Goal: Task Accomplishment & Management: Manage account settings

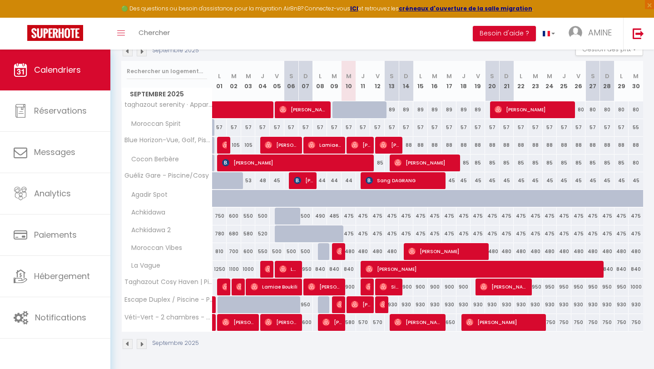
scroll to position [106, 0]
click at [295, 120] on div "57" at bounding box center [291, 127] width 15 height 17
type input "57"
type input "Sam 06 Septembre 2025"
type input "Dim 07 Septembre 2025"
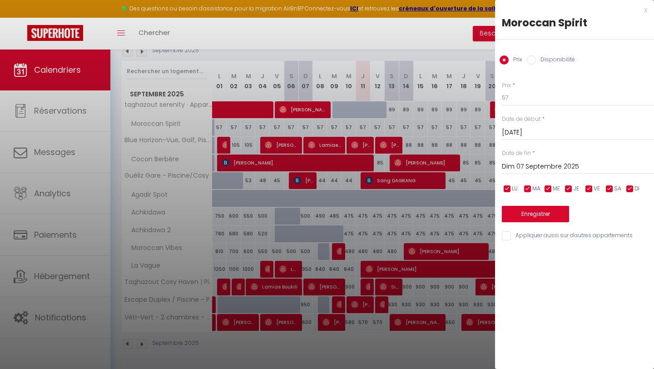
click at [651, 9] on div "x Moroccan Spirit Prix Disponibilité Prix * 57 Statut * Disponible Indisponible…" at bounding box center [574, 125] width 159 height 250
click at [649, 9] on div "x Moroccan Spirit Prix Disponibilité Prix * 57 Statut * Disponible Indisponible…" at bounding box center [574, 125] width 159 height 250
click at [644, 10] on div "x" at bounding box center [571, 10] width 152 height 11
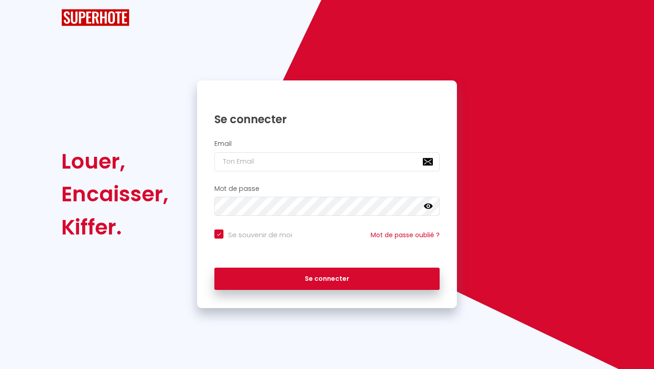
checkbox input "true"
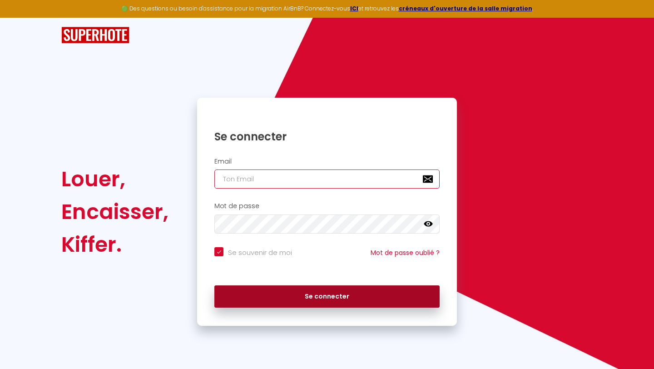
type input "[EMAIL_ADDRESS][DOMAIN_NAME]"
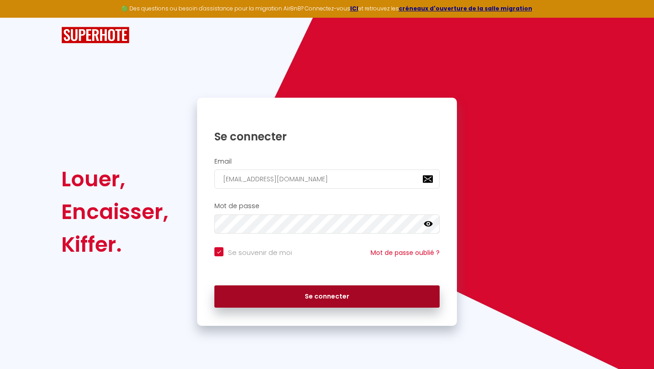
click at [320, 297] on button "Se connecter" at bounding box center [326, 296] width 225 height 23
checkbox input "true"
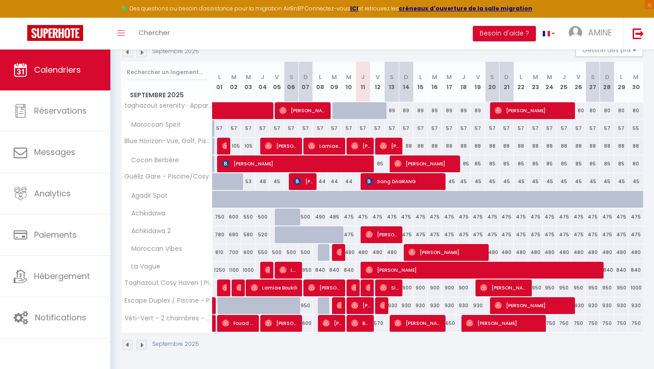
scroll to position [106, 0]
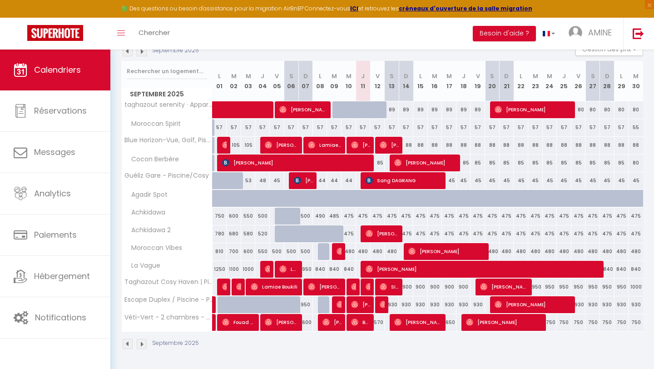
click at [393, 109] on div "89" at bounding box center [392, 109] width 15 height 17
type input "89"
type input "[PERSON_NAME] 13 Septembre 2025"
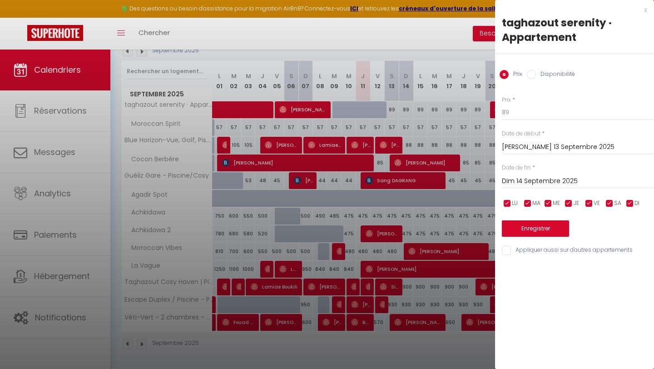
click at [521, 176] on input "Dim 14 Septembre 2025" at bounding box center [578, 181] width 152 height 12
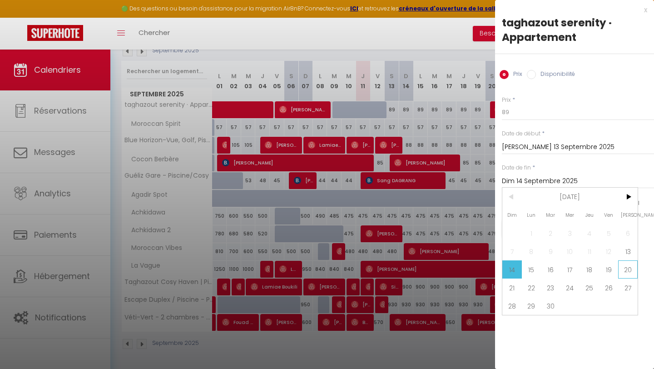
drag, startPoint x: 525, startPoint y: 287, endPoint x: 627, endPoint y: 273, distance: 103.1
click at [627, 273] on div "Dim Lun Mar Mer Jeu Ven Sam 1 2 3 4 5 6 7 8 9 10 11 12 13 14 15 16 17 18 19 20 …" at bounding box center [569, 251] width 135 height 127
click at [627, 273] on span "20" at bounding box center [628, 269] width 20 height 18
type input "[PERSON_NAME] 20 Septembre 2025"
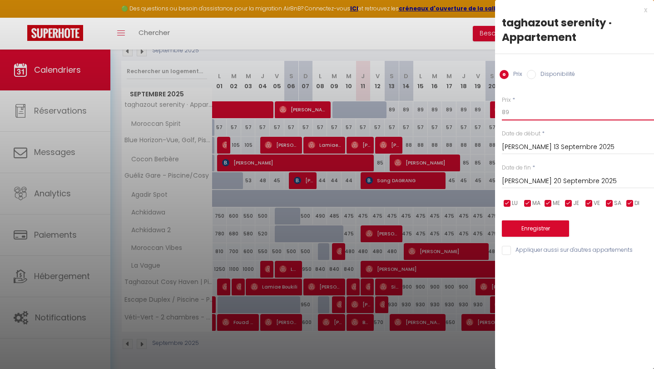
click at [513, 119] on input "89" at bounding box center [578, 112] width 152 height 16
type input "88"
click at [534, 234] on button "Enregistrer" at bounding box center [535, 228] width 67 height 16
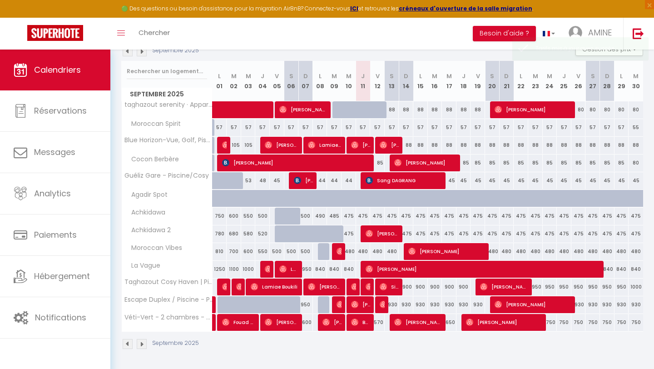
click at [361, 213] on div "475" at bounding box center [363, 216] width 15 height 17
type input "475"
type input "Jeu 11 Septembre 2025"
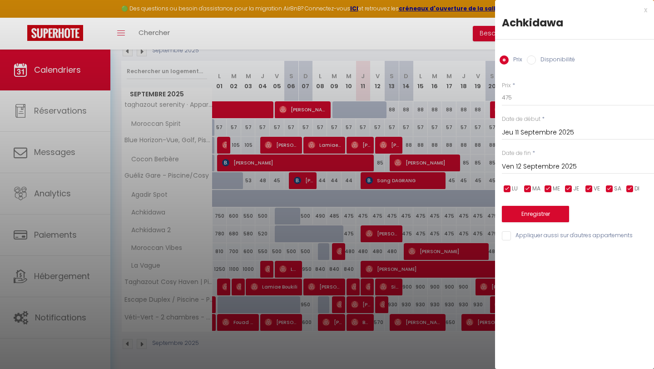
click at [536, 168] on input "Ven 12 Septembre 2025" at bounding box center [578, 167] width 152 height 12
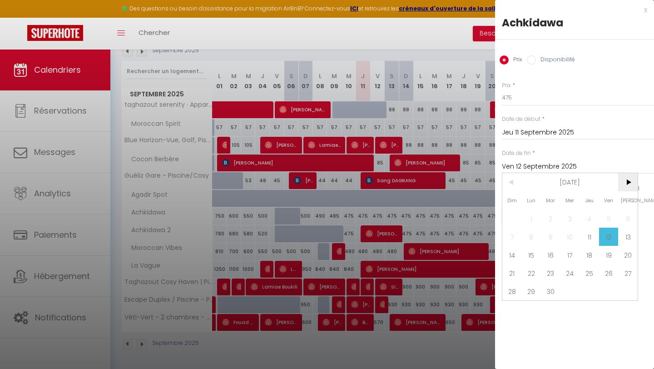
click at [628, 182] on span ">" at bounding box center [628, 182] width 20 height 18
click at [607, 285] on span "31" at bounding box center [609, 291] width 20 height 18
type input "Ven 31 Octobre 2025"
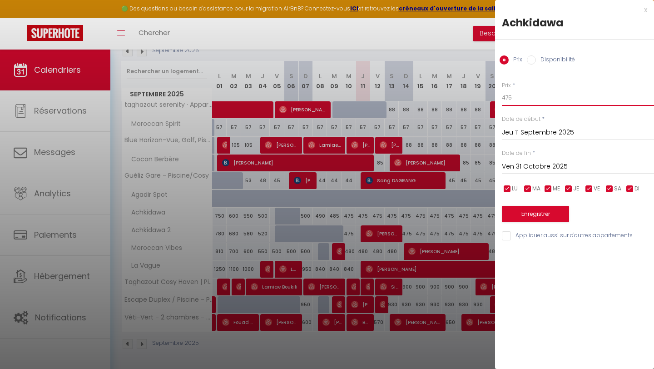
click at [522, 101] on input "475" at bounding box center [578, 97] width 152 height 16
type input "460"
click at [529, 218] on button "Enregistrer" at bounding box center [535, 214] width 67 height 16
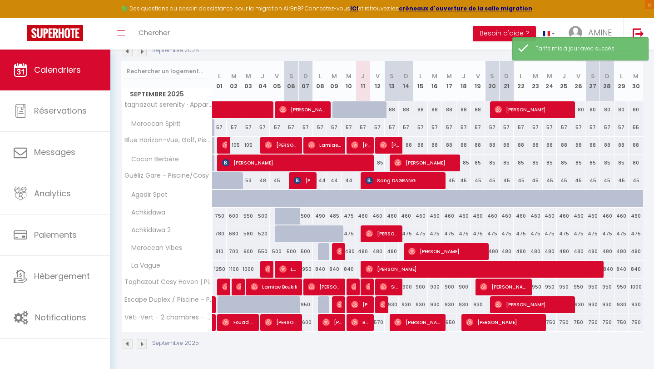
click at [364, 252] on div "480" at bounding box center [363, 251] width 15 height 17
type input "480"
type input "Jeu 11 Septembre 2025"
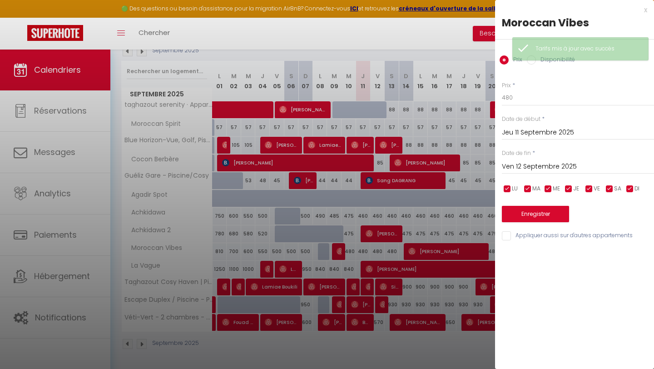
click at [552, 166] on input "Ven 12 Septembre 2025" at bounding box center [578, 167] width 152 height 12
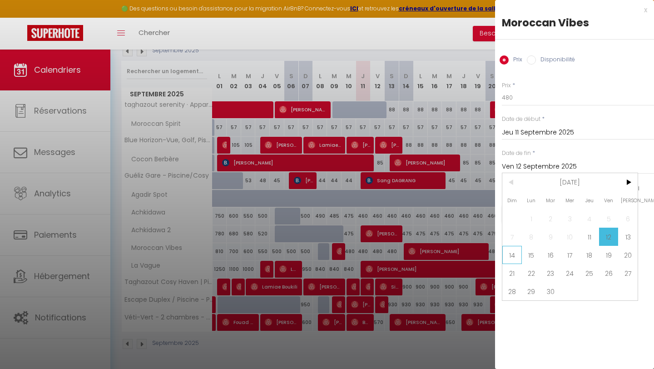
click at [514, 259] on span "14" at bounding box center [512, 255] width 20 height 18
type input "Dim 14 Septembre 2025"
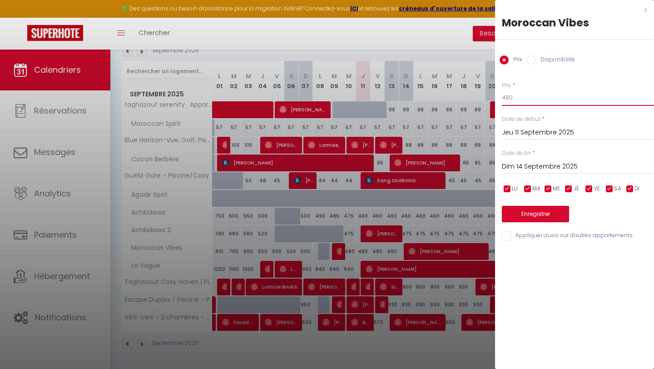
click at [515, 94] on input "480" at bounding box center [578, 97] width 152 height 16
type input "460"
click at [543, 216] on button "Enregistrer" at bounding box center [535, 214] width 67 height 16
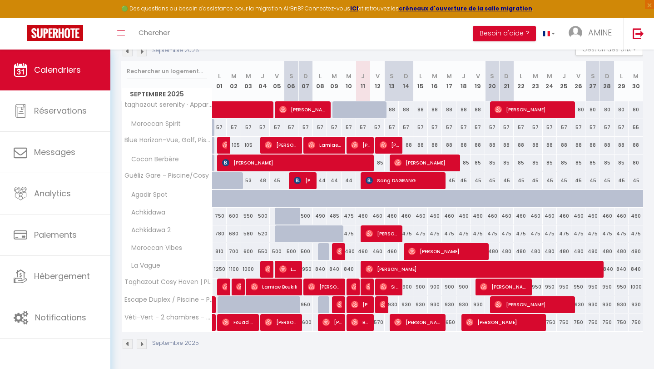
click at [411, 290] on div "900" at bounding box center [406, 286] width 15 height 17
type input "900"
type input "Dim 14 Septembre 2025"
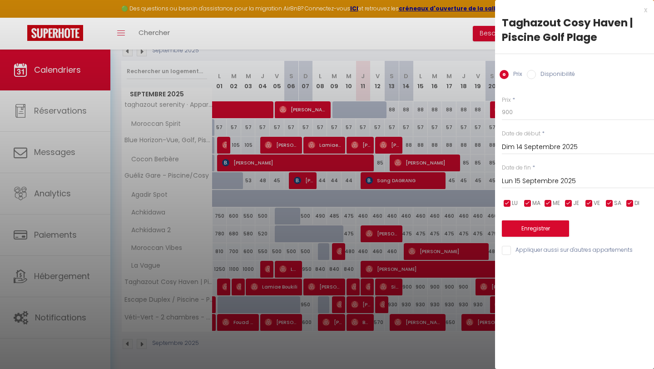
click at [529, 183] on input "Lun 15 Septembre 2025" at bounding box center [578, 181] width 152 height 12
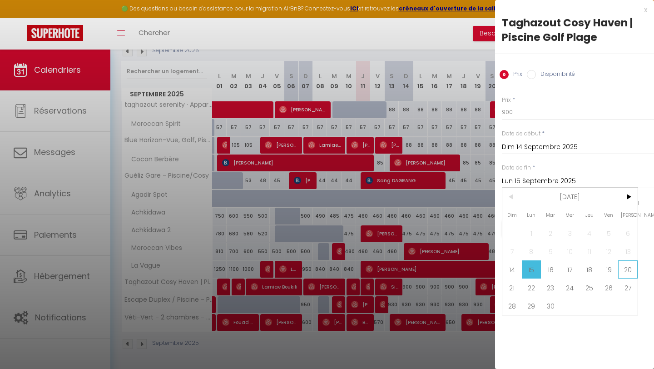
click at [632, 272] on span "20" at bounding box center [628, 269] width 20 height 18
type input "[PERSON_NAME] 20 Septembre 2025"
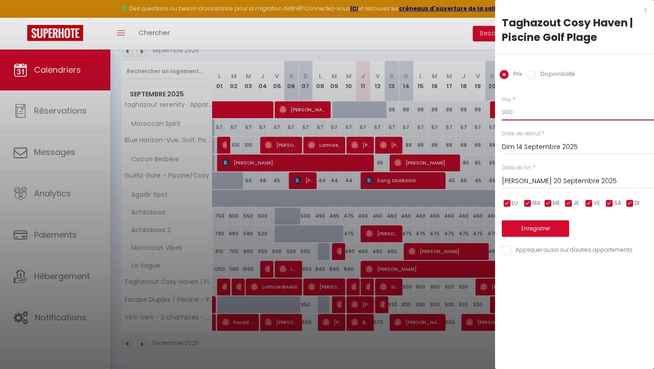
click at [517, 112] on input "900" at bounding box center [578, 112] width 152 height 16
type input "9"
type input "880"
click at [533, 229] on button "Enregistrer" at bounding box center [535, 228] width 67 height 16
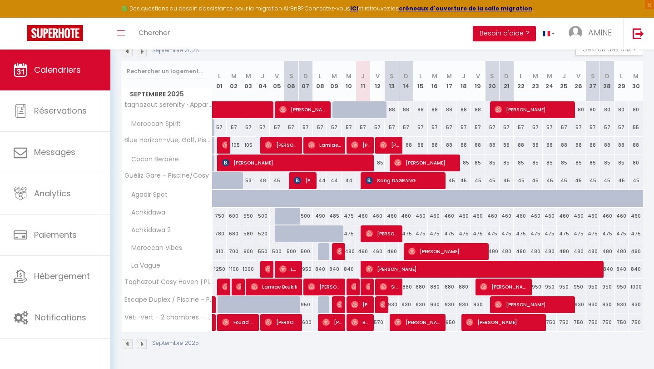
click at [393, 304] on div "930" at bounding box center [392, 304] width 15 height 17
type input "930"
type input "[PERSON_NAME] 13 Septembre 2025"
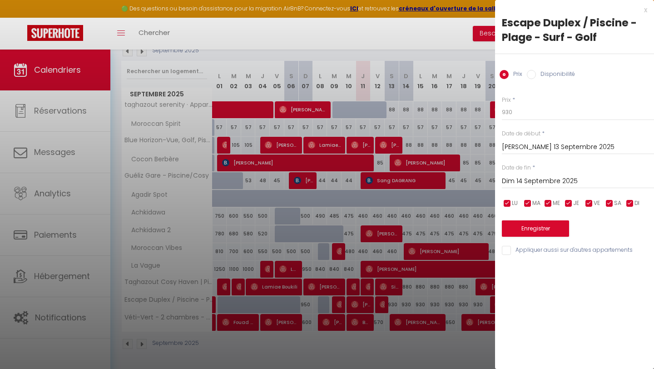
click at [521, 178] on input "Dim 14 Septembre 2025" at bounding box center [578, 181] width 152 height 12
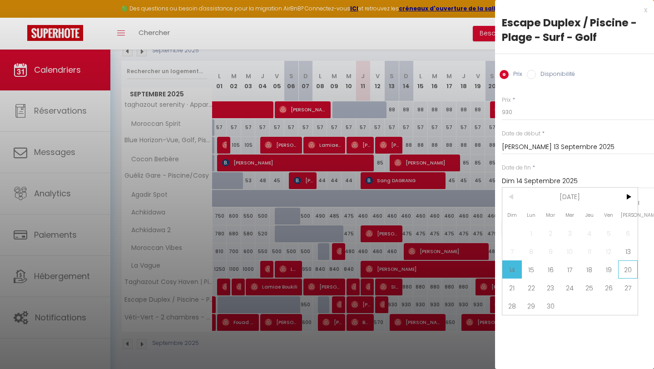
click at [628, 270] on span "20" at bounding box center [628, 269] width 20 height 18
type input "[PERSON_NAME] 20 Septembre 2025"
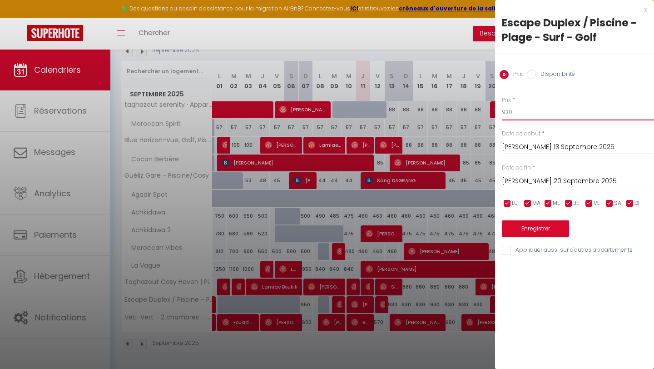
click at [527, 118] on input "930" at bounding box center [578, 112] width 152 height 16
type input "920"
click at [541, 223] on button "Enregistrer" at bounding box center [535, 228] width 67 height 16
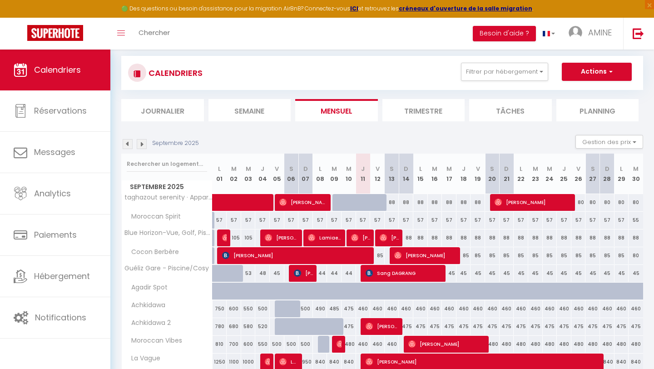
scroll to position [0, 0]
